Goal: Task Accomplishment & Management: Use online tool/utility

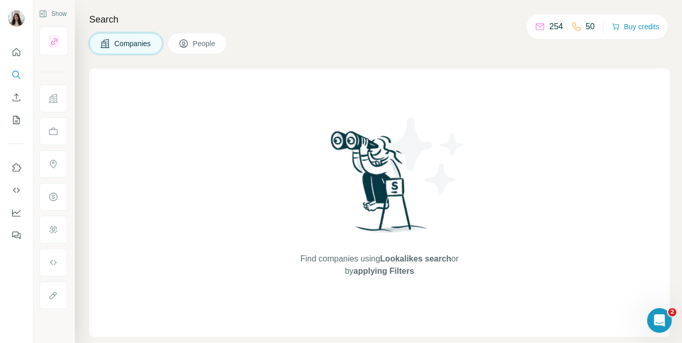
click at [15, 54] on icon "Quick start" at bounding box center [17, 52] width 8 height 8
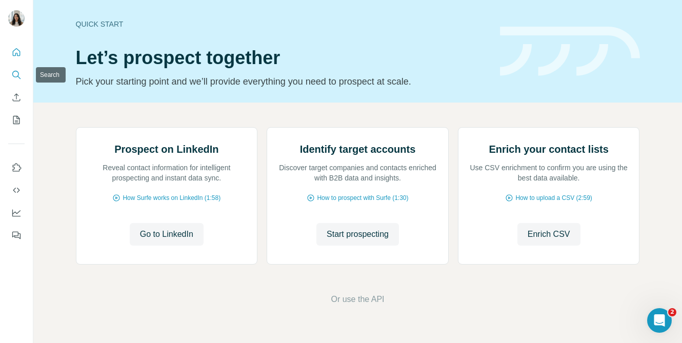
click at [12, 75] on icon "Search" at bounding box center [15, 74] width 7 height 7
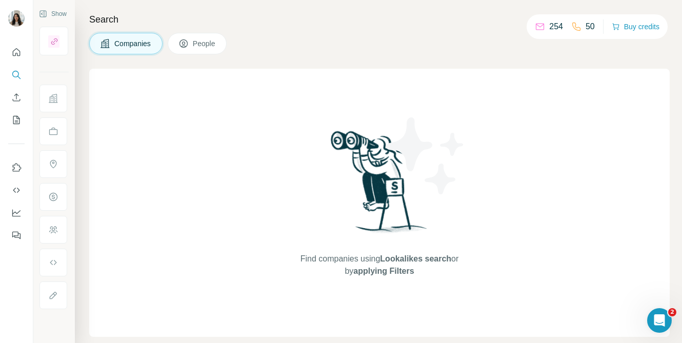
click at [192, 44] on button "People" at bounding box center [197, 44] width 59 height 22
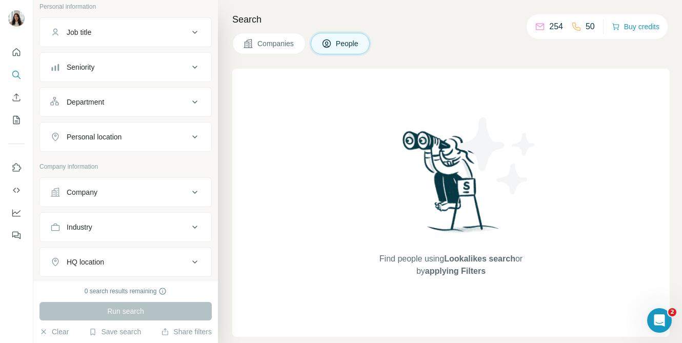
scroll to position [95, 0]
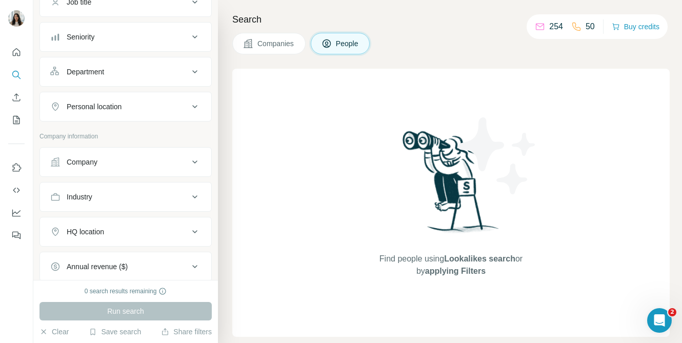
click at [154, 170] on button "Company" at bounding box center [125, 162] width 171 height 25
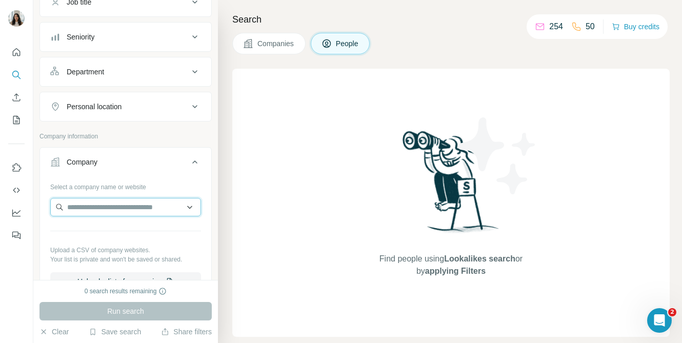
click at [133, 205] on input "text" at bounding box center [125, 207] width 151 height 18
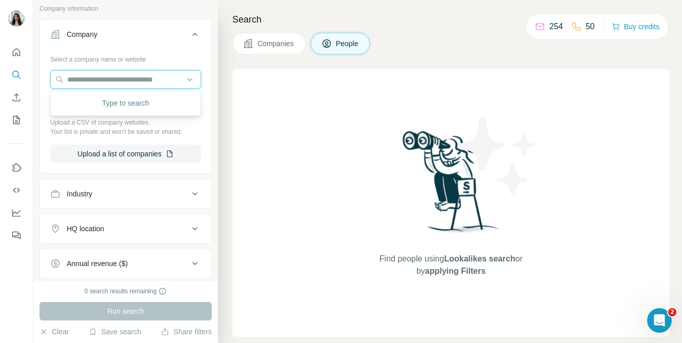
scroll to position [223, 0]
paste input "**********"
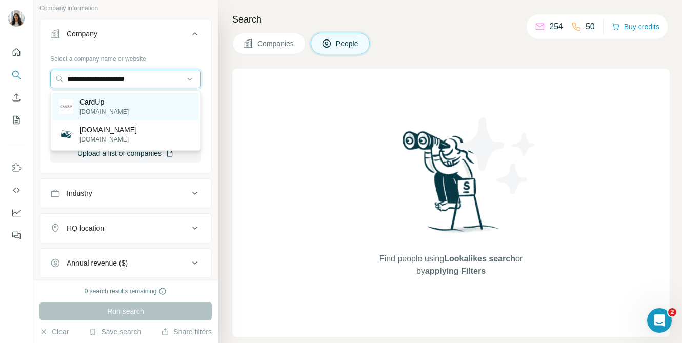
type input "**********"
click at [124, 106] on div "CardUp cardup.co" at bounding box center [126, 107] width 146 height 28
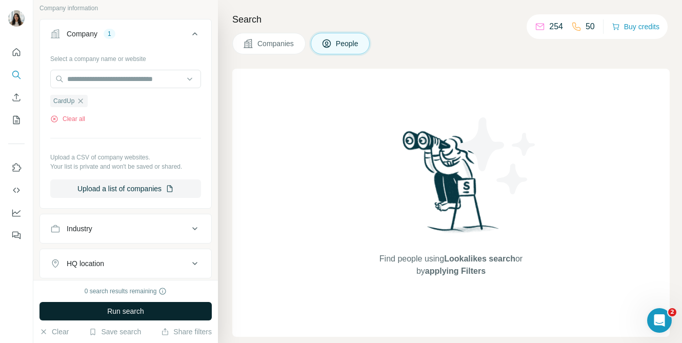
click at [132, 307] on span "Run search" at bounding box center [125, 311] width 37 height 10
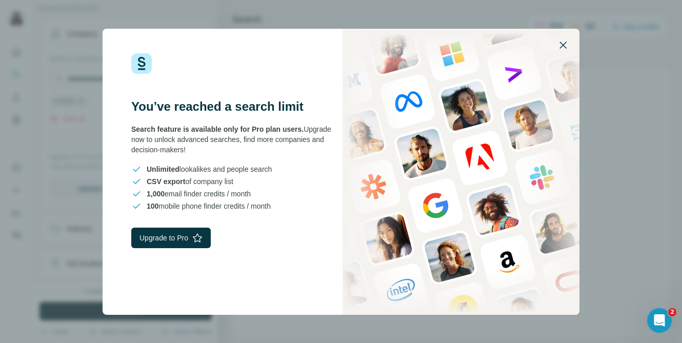
click at [566, 55] on button "button" at bounding box center [563, 45] width 25 height 25
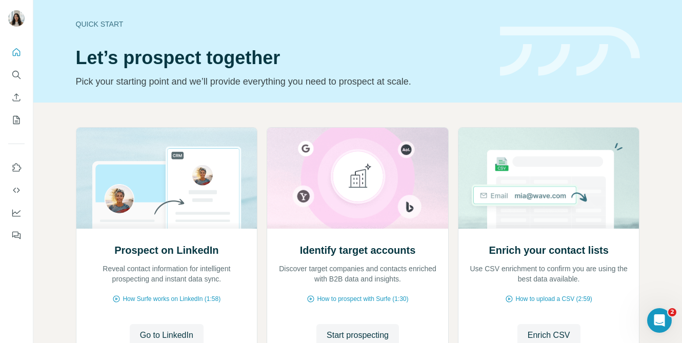
scroll to position [50, 0]
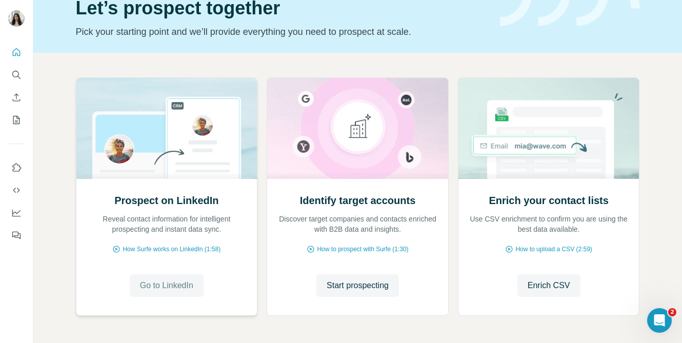
click at [168, 288] on span "Go to LinkedIn" at bounding box center [166, 285] width 53 height 12
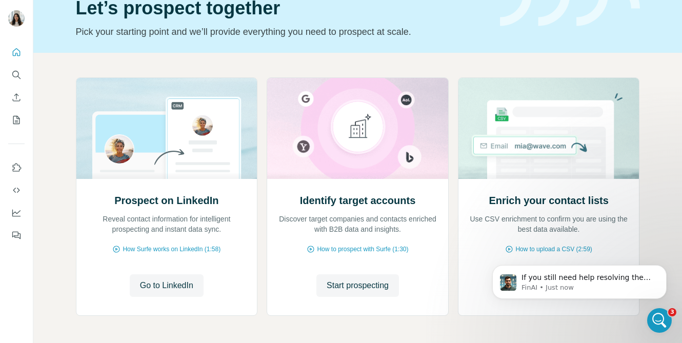
scroll to position [0, 0]
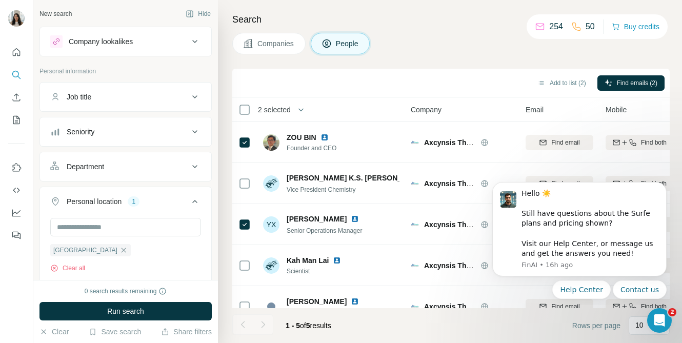
scroll to position [212, 0]
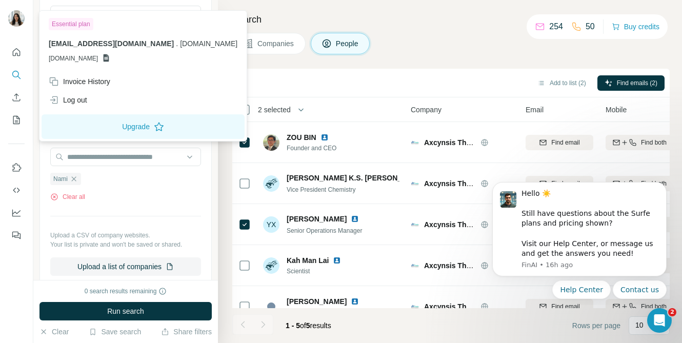
click at [21, 17] on img at bounding box center [16, 18] width 16 height 16
click at [15, 55] on icon "Quick start" at bounding box center [16, 52] width 10 height 10
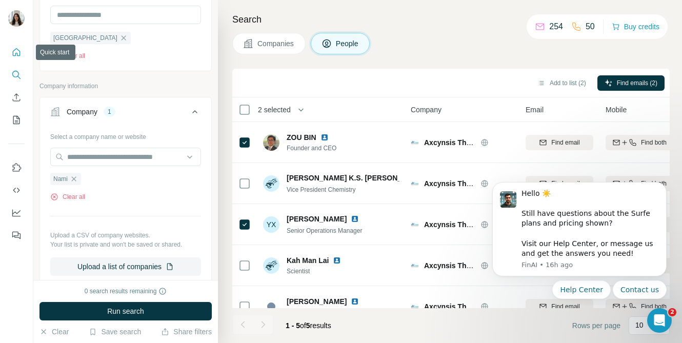
click at [16, 56] on icon "Quick start" at bounding box center [16, 52] width 10 height 10
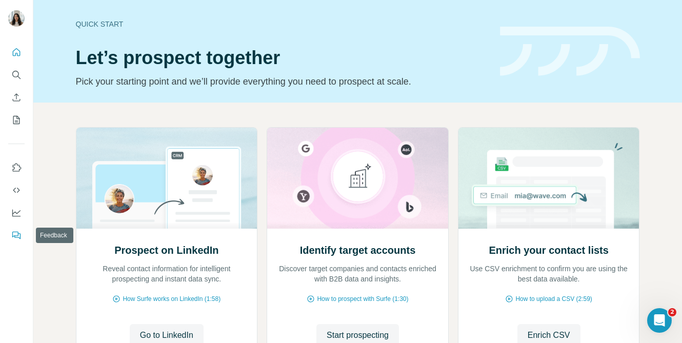
click at [17, 239] on icon "Feedback" at bounding box center [16, 235] width 10 height 10
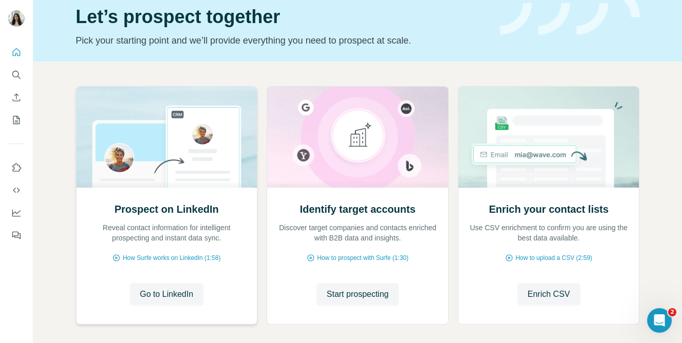
scroll to position [88, 0]
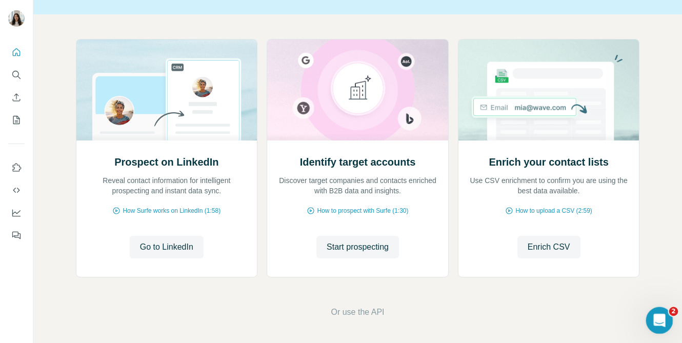
click at [651, 328] on div "Open Intercom Messenger" at bounding box center [658, 319] width 34 height 34
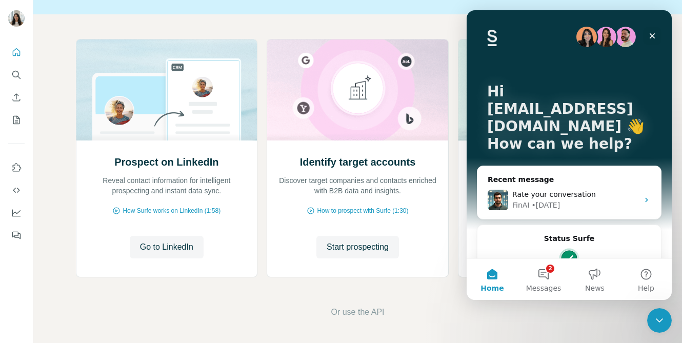
scroll to position [107, 0]
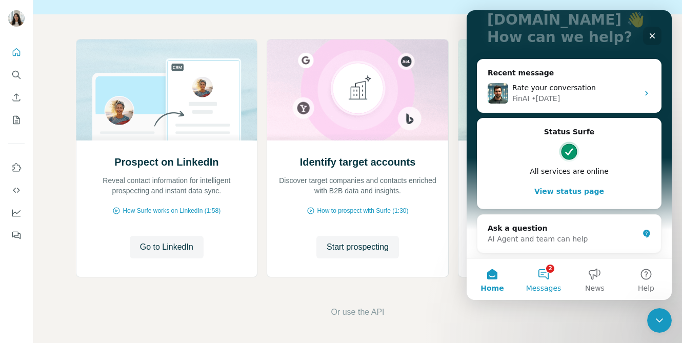
click at [548, 279] on button "2 Messages" at bounding box center [543, 279] width 51 height 41
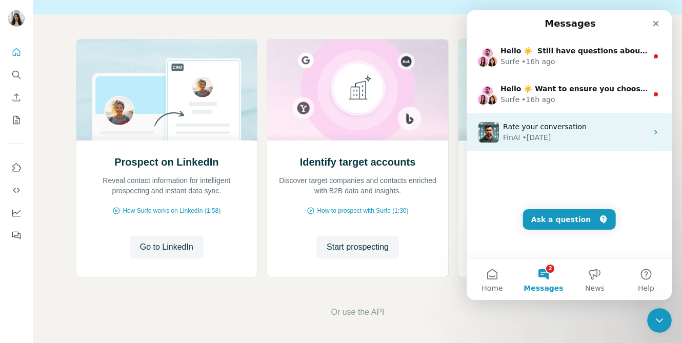
click at [595, 128] on div "Rate your conversation" at bounding box center [575, 127] width 145 height 11
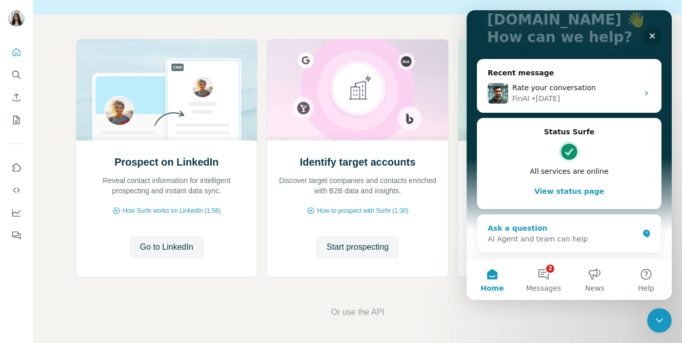
click at [527, 229] on div "Ask a question" at bounding box center [563, 228] width 151 height 11
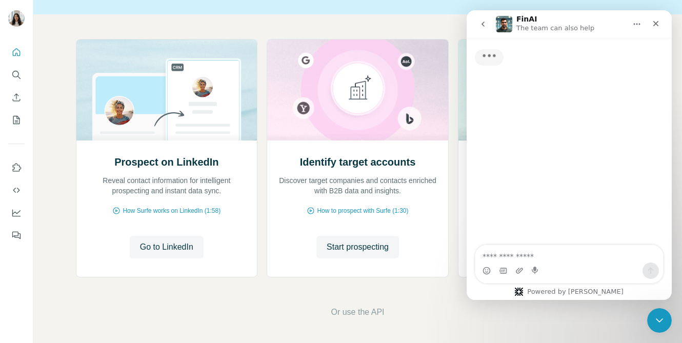
scroll to position [0, 0]
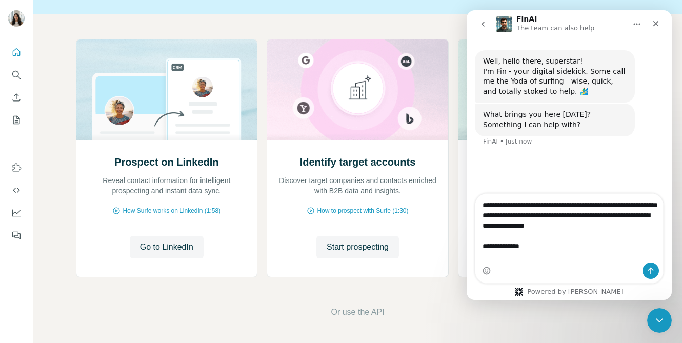
type textarea "**********"
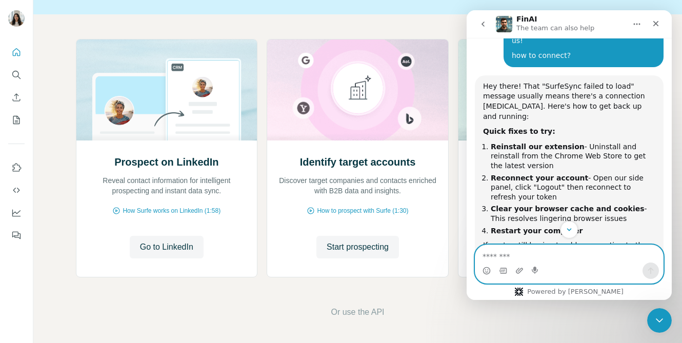
scroll to position [166, 0]
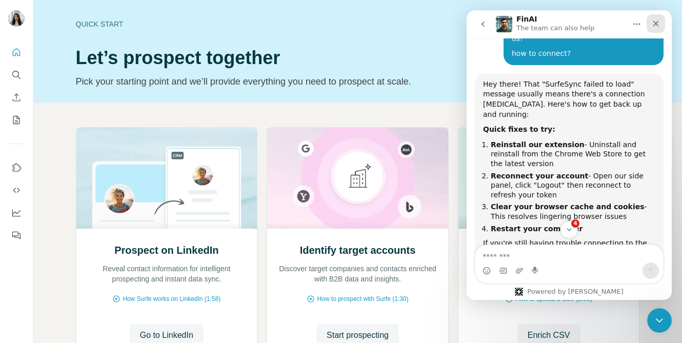
click at [658, 26] on icon "Close" at bounding box center [656, 23] width 8 height 8
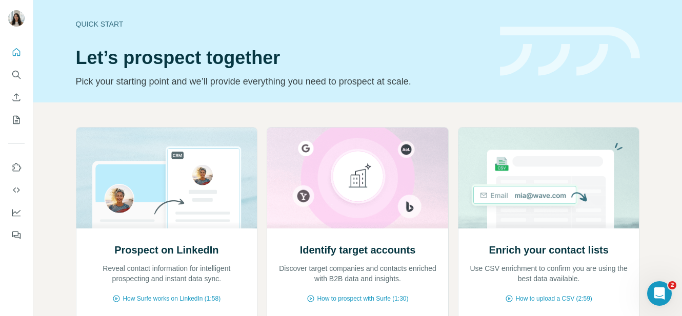
scroll to position [490, 0]
